Goal: Task Accomplishment & Management: Manage account settings

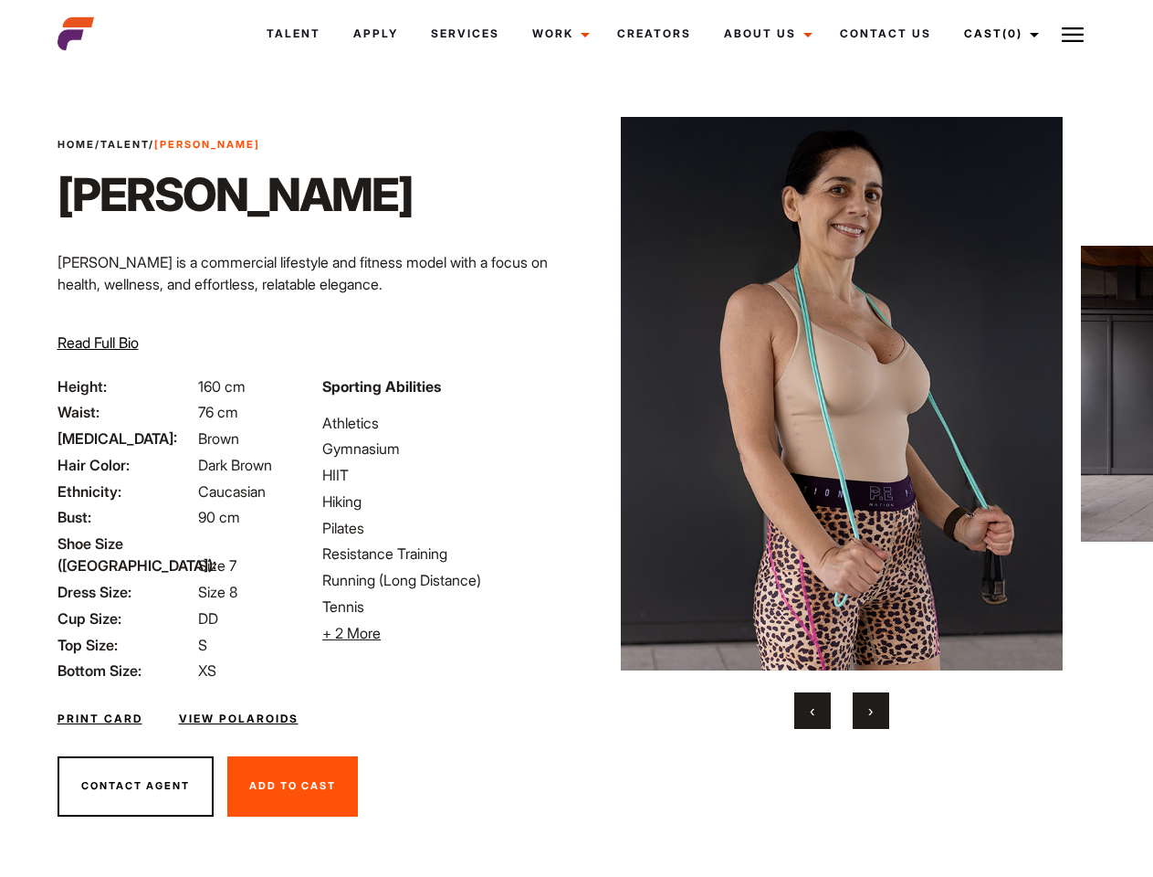
click at [996, 34] on link "Cast (0)" at bounding box center [999, 33] width 102 height 49
click at [1073, 34] on img at bounding box center [1073, 35] width 22 height 22
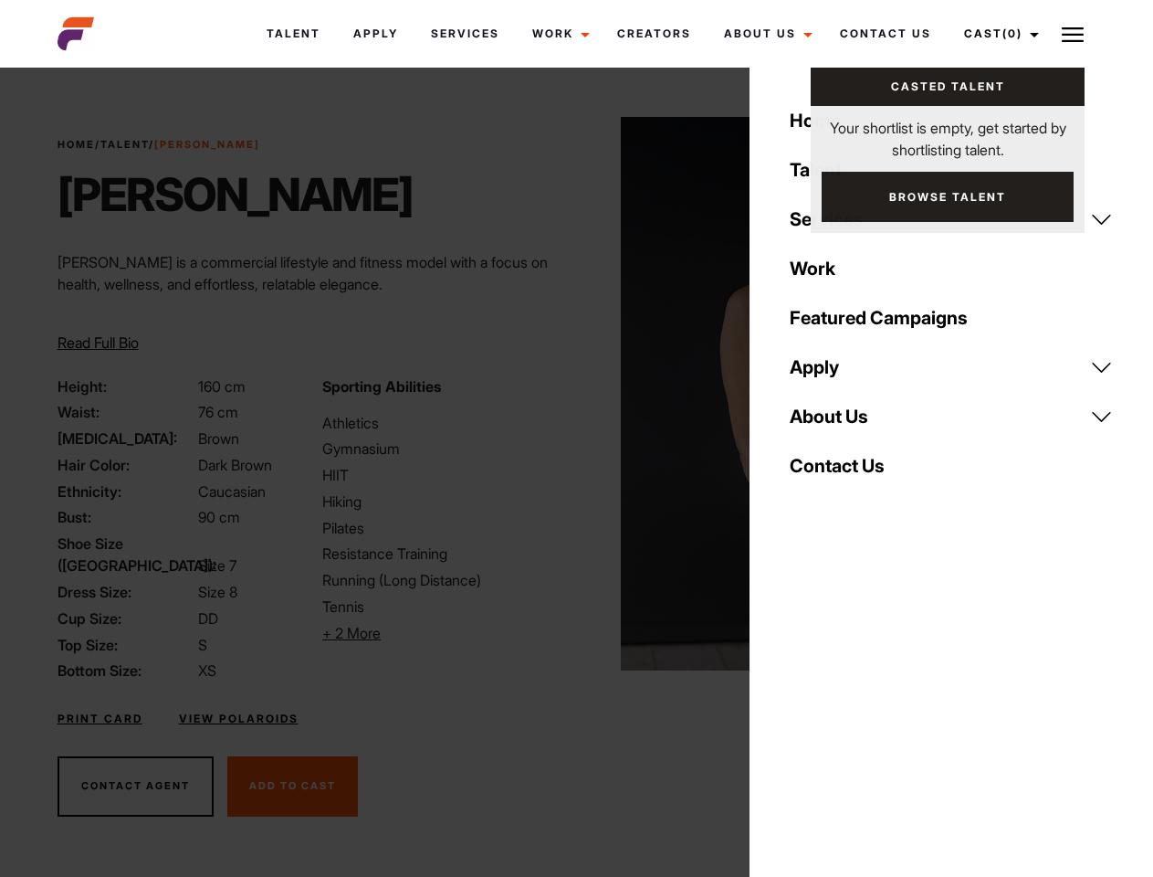
click at [444, 633] on li "+ 2 More Hide More" at bounding box center [443, 633] width 243 height 22
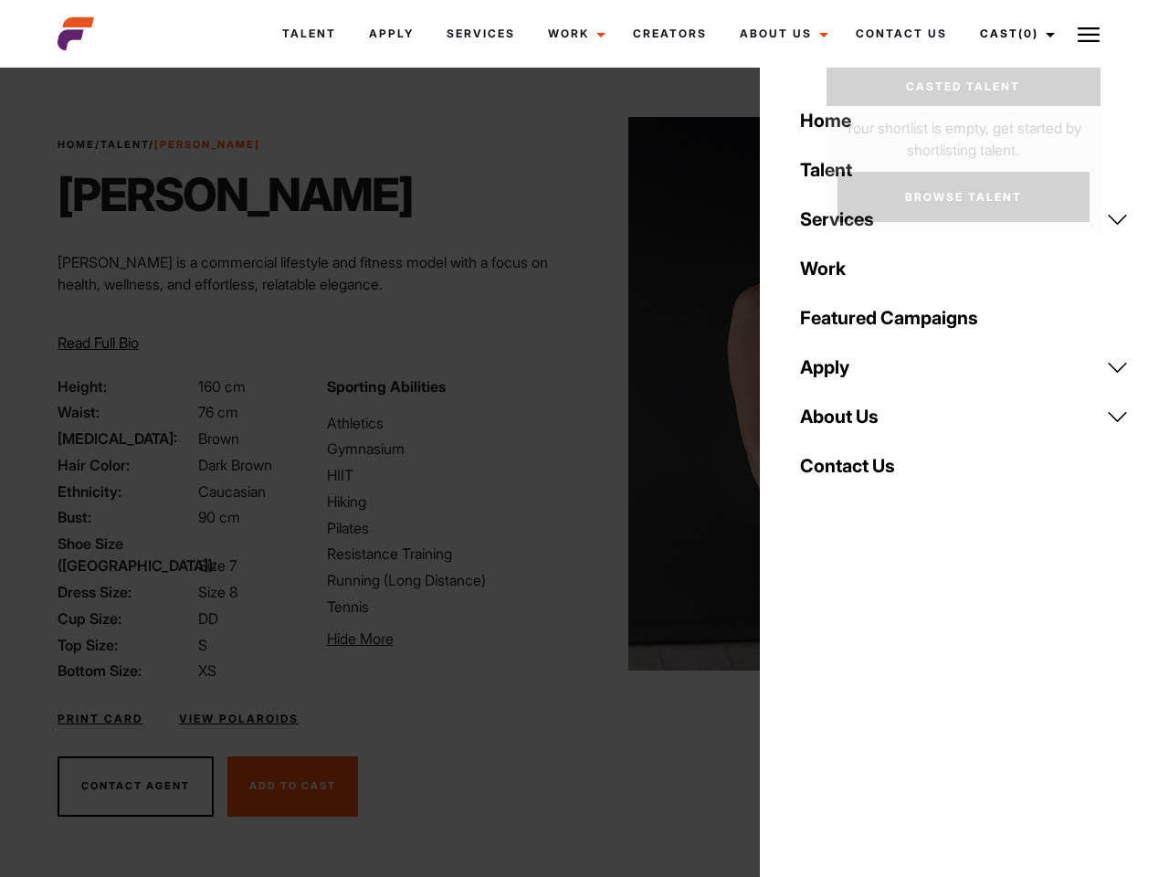
click at [841, 423] on img at bounding box center [849, 393] width 443 height 553
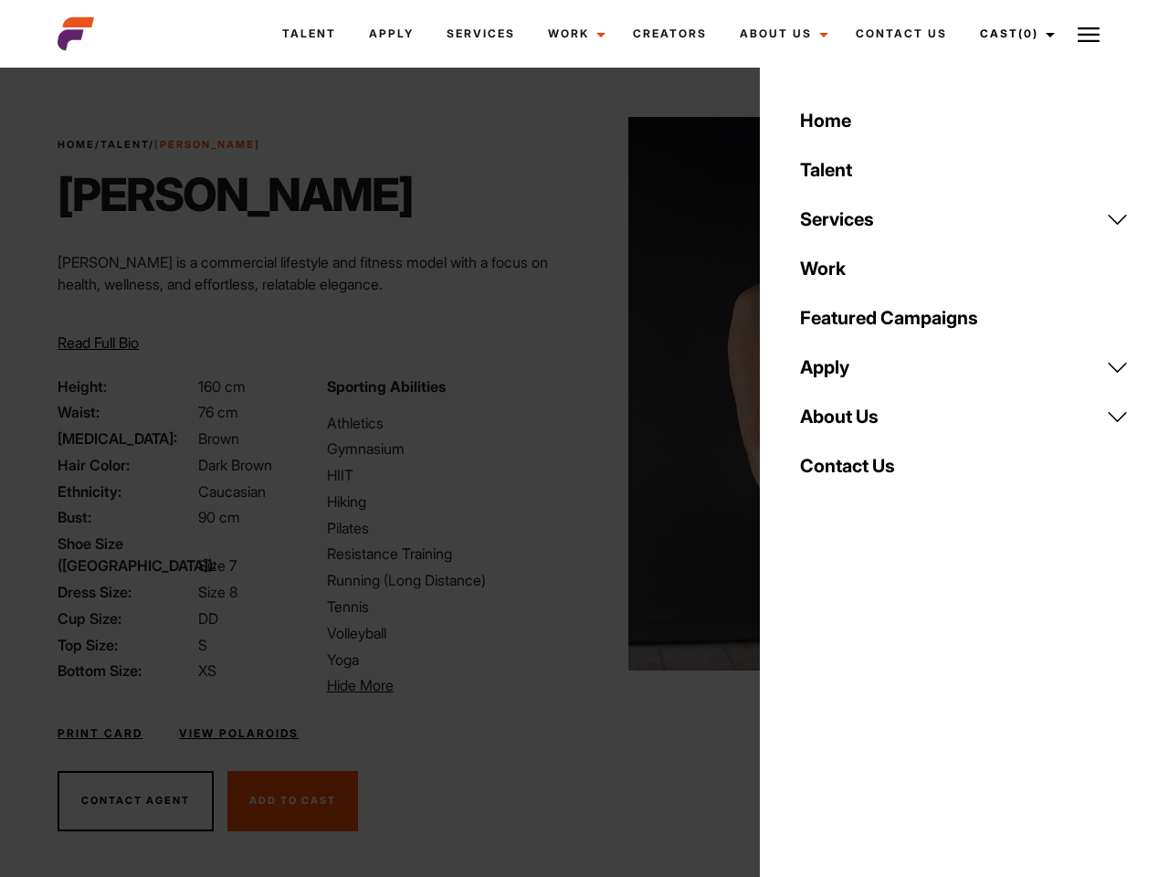
click at [576, 394] on div "Sporting Abilities Athletics Gymnasium HIIT Hiking Pilates Resistance Training …" at bounding box center [450, 535] width 269 height 321
click at [813, 711] on div "Home Talent Services Talent Casting Photography Videography Creative Hair and M…" at bounding box center [964, 438] width 409 height 877
click at [871, 711] on div "Home Talent Services Talent Casting Photography Videography Creative Hair and M…" at bounding box center [964, 438] width 409 height 877
